Goal: Task Accomplishment & Management: Complete application form

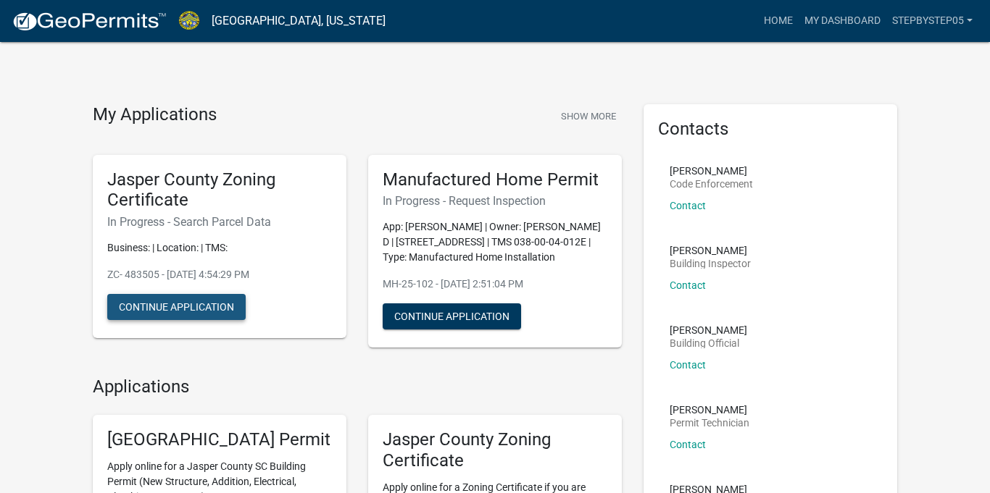
click at [219, 301] on button "Continue Application" at bounding box center [176, 307] width 138 height 26
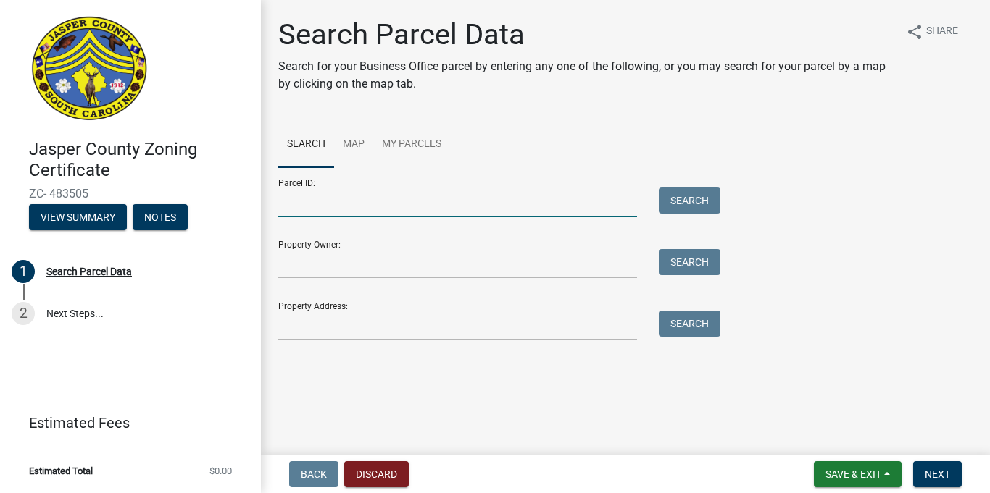
click at [322, 215] on input "Parcel ID:" at bounding box center [457, 203] width 359 height 30
type input "[PHONE_NUMBER]"
click at [693, 201] on button "Search" at bounding box center [690, 201] width 62 height 26
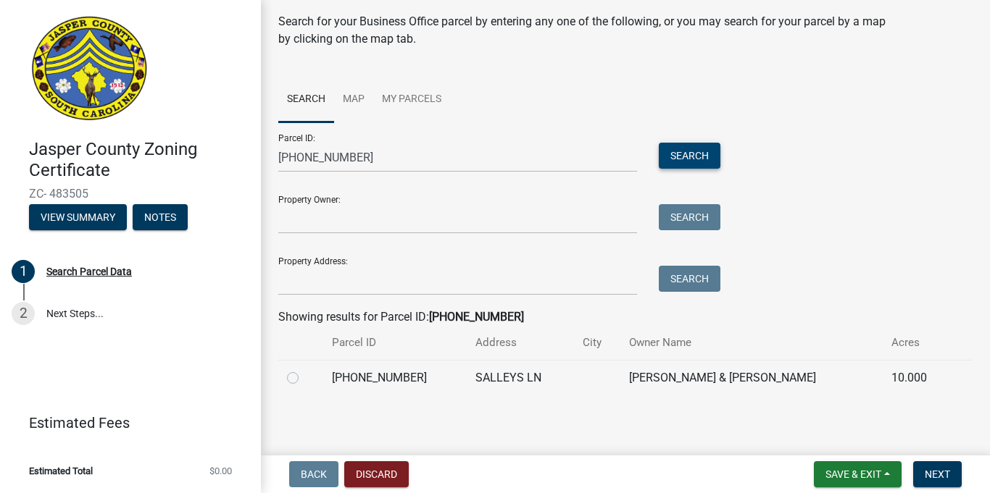
scroll to position [47, 0]
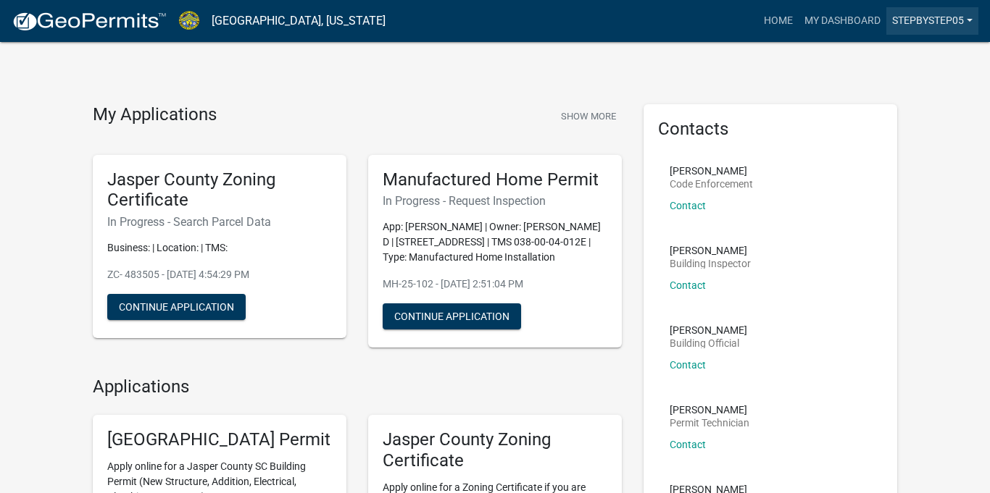
click at [934, 17] on link "stepbystep05" at bounding box center [932, 21] width 92 height 28
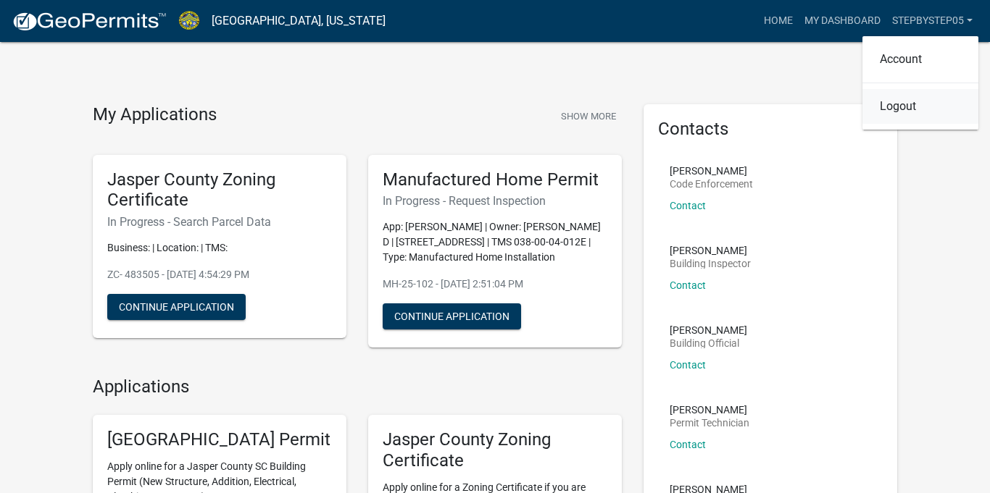
click at [901, 105] on link "Logout" at bounding box center [920, 106] width 116 height 35
